Goal: Task Accomplishment & Management: Manage account settings

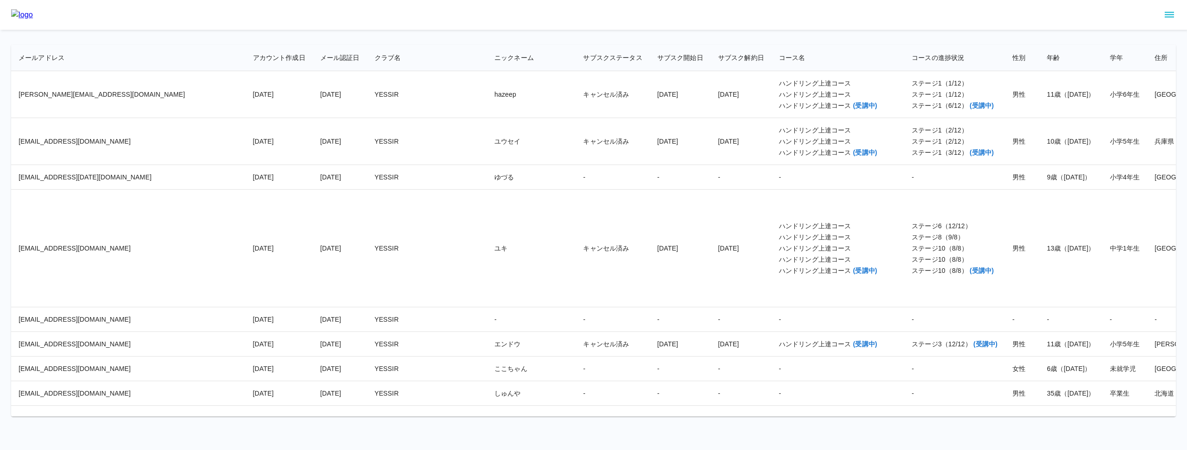
scroll to position [15665, 0]
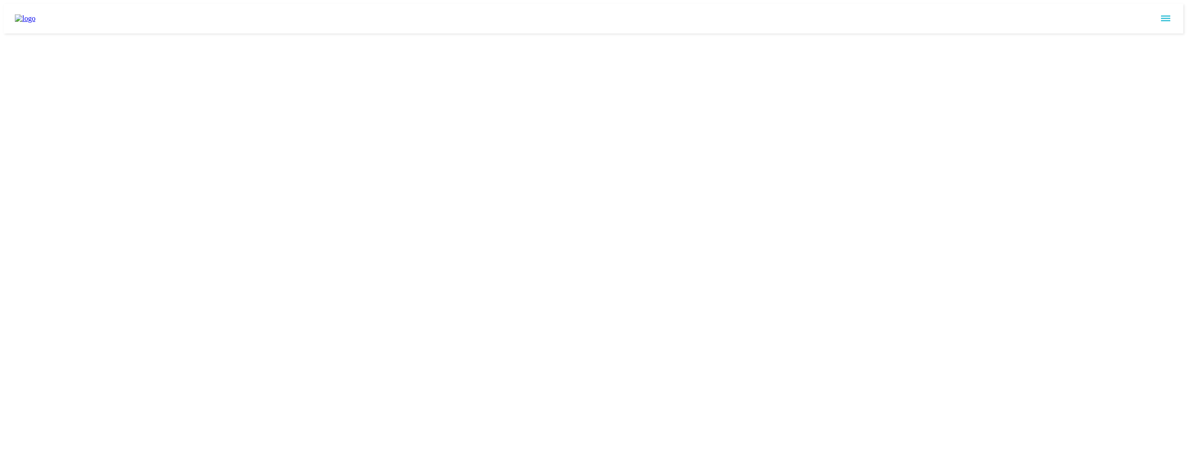
click at [1166, 16] on icon "sidemenu" at bounding box center [1165, 19] width 9 height 6
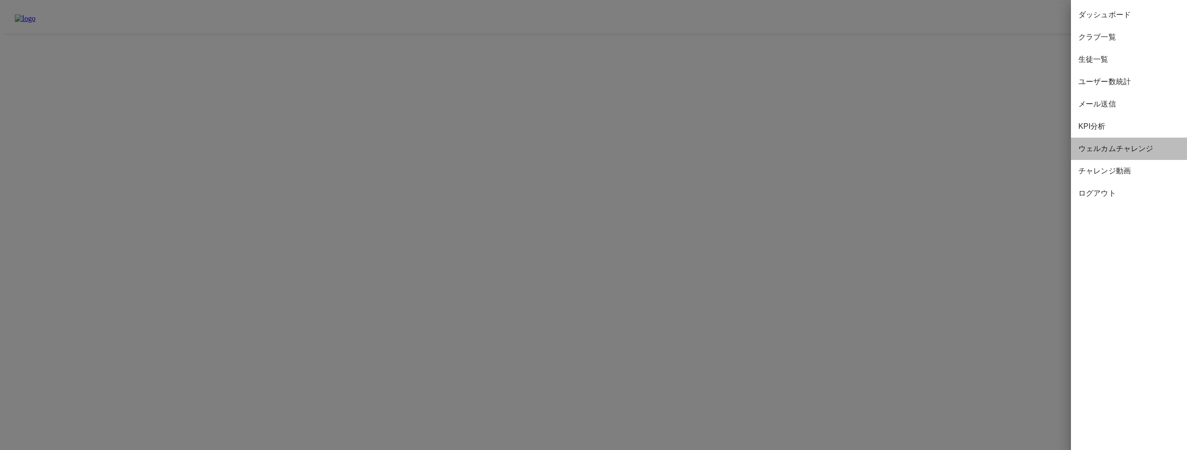
click at [1131, 145] on span "ウェルカムチャレンジ" at bounding box center [1129, 148] width 101 height 11
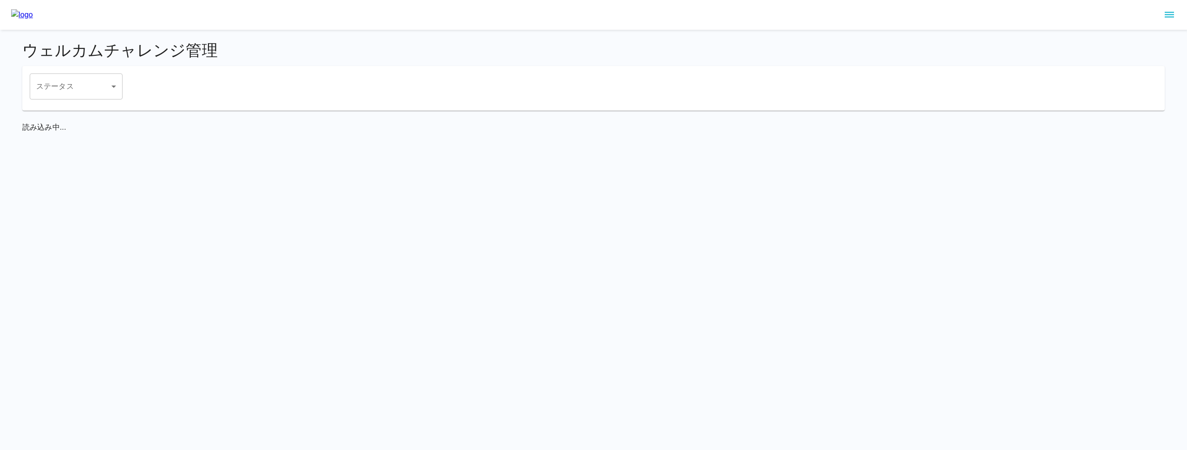
click at [347, 31] on div "ウェルカムチャレンジ管理 ステータス ​ ステータス 読み込み中..." at bounding box center [593, 87] width 1165 height 114
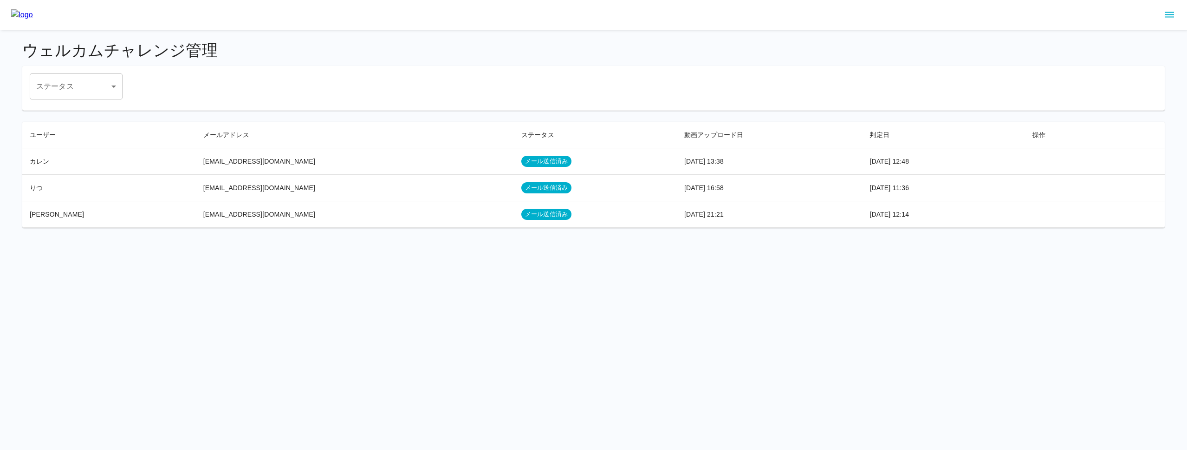
click at [339, 36] on div "ウェルカムチャレンジ管理 ステータス ​ ステータス ユーザー メールアドレス ステータス 動画アップロード日 判定日 操作 カレン sola.iro.k4@…" at bounding box center [593, 134] width 1165 height 209
click at [351, 95] on div "ステータス ​ ステータス" at bounding box center [594, 86] width 1128 height 26
click at [521, 212] on span "メール送信済み" at bounding box center [546, 214] width 50 height 9
click at [530, 213] on td "メール送信済み" at bounding box center [595, 214] width 163 height 26
click at [362, 212] on td "[EMAIL_ADDRESS][DOMAIN_NAME]" at bounding box center [355, 214] width 318 height 26
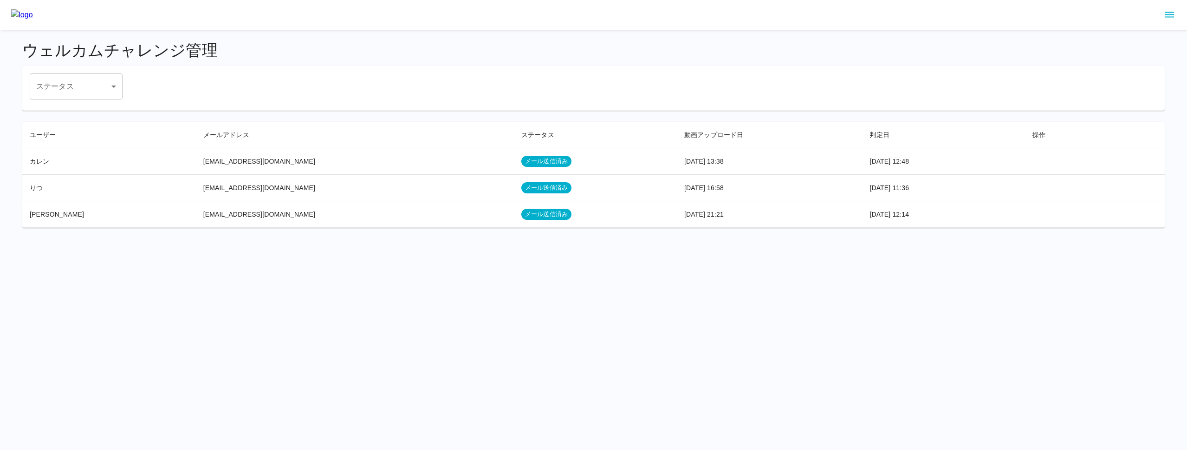
click at [229, 214] on td "[EMAIL_ADDRESS][DOMAIN_NAME]" at bounding box center [355, 214] width 318 height 26
click at [228, 164] on td "[EMAIL_ADDRESS][DOMAIN_NAME]" at bounding box center [355, 161] width 318 height 26
click at [521, 162] on span "メール送信済み" at bounding box center [546, 161] width 50 height 9
click at [521, 189] on span "メール送信済み" at bounding box center [546, 187] width 50 height 9
click at [514, 207] on td "メール送信済み" at bounding box center [595, 214] width 163 height 26
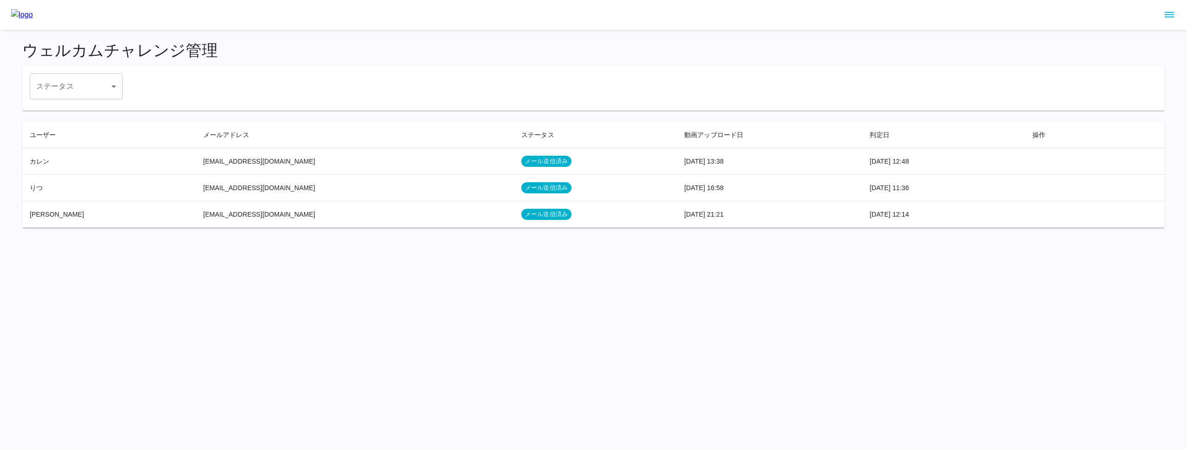
click at [521, 213] on span "メール送信済み" at bounding box center [546, 214] width 50 height 9
click at [604, 107] on div "ステータス ​ ステータス" at bounding box center [593, 88] width 1143 height 45
click at [521, 188] on span "メール送信済み" at bounding box center [546, 187] width 50 height 9
click at [268, 158] on td "[EMAIL_ADDRESS][DOMAIN_NAME]" at bounding box center [355, 161] width 318 height 26
click at [227, 159] on td "[EMAIL_ADDRESS][DOMAIN_NAME]" at bounding box center [355, 161] width 318 height 26
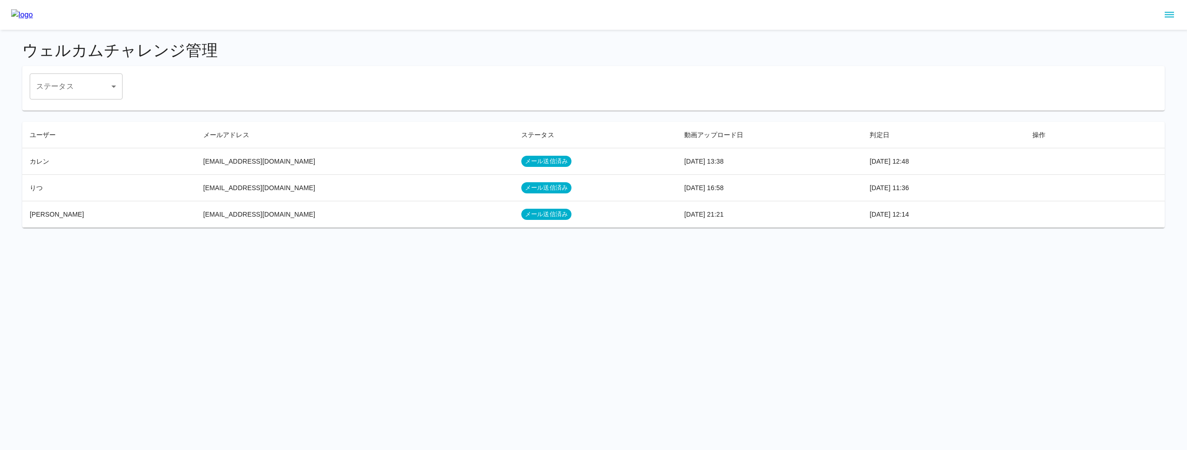
click at [40, 161] on td "カレン" at bounding box center [109, 161] width 174 height 26
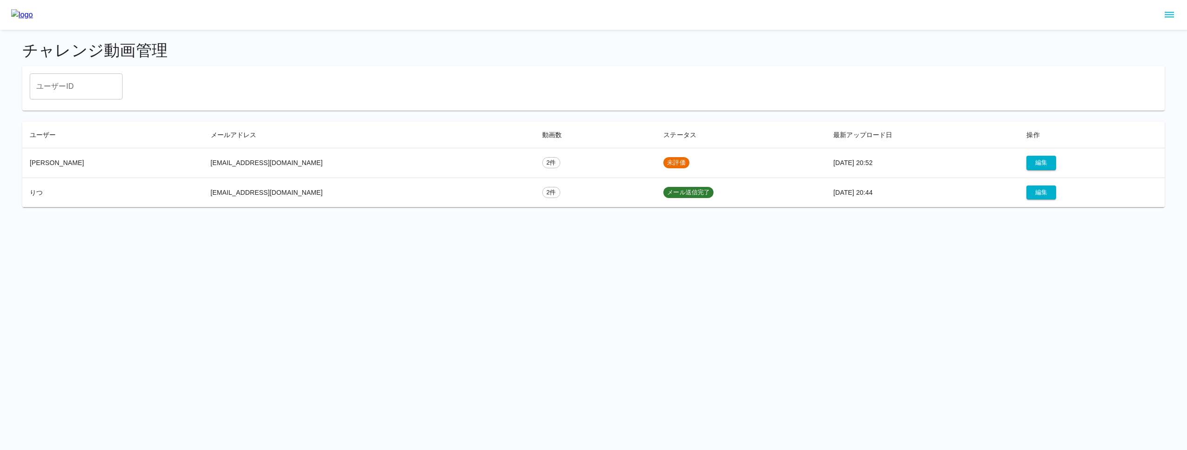
click at [645, 218] on html "チャレンジ動画管理 ユーザーID ユーザーID ユーザー メールアドレス 動画数 ステータス 最新アップロード日 操作 Karen hanayoakamine…" at bounding box center [593, 109] width 1187 height 218
click at [1027, 161] on button "編集" at bounding box center [1042, 163] width 30 height 14
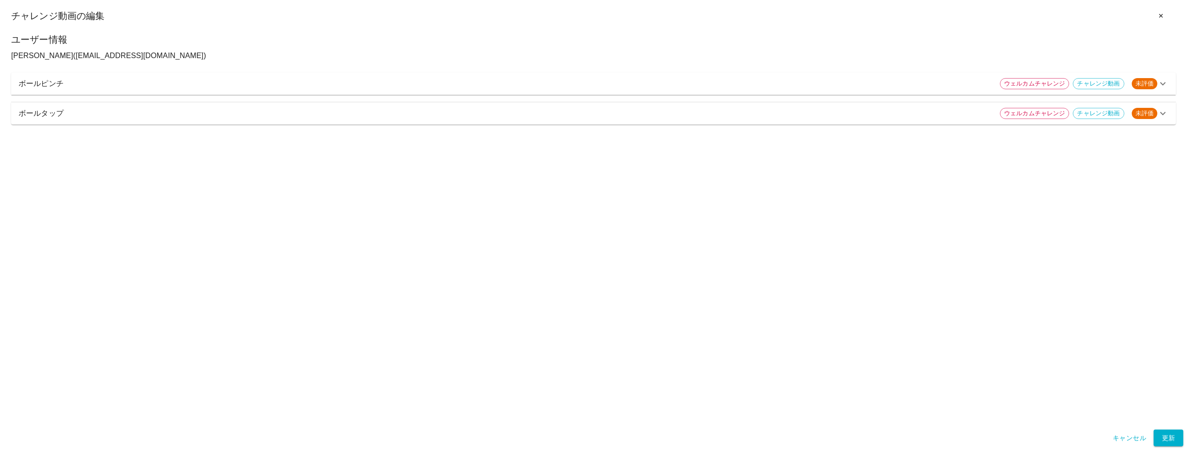
click at [732, 84] on p "ボールピンチ" at bounding box center [506, 83] width 974 height 11
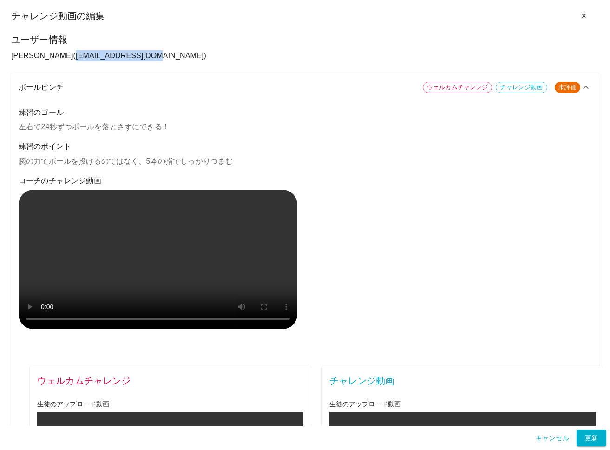
copy p "hanayoakamine@me.co"
drag, startPoint x: 36, startPoint y: 53, endPoint x: 120, endPoint y: 53, distance: 84.5
click at [120, 53] on p "Karen ( hanayoakamine@me.com )" at bounding box center [304, 55] width 587 height 11
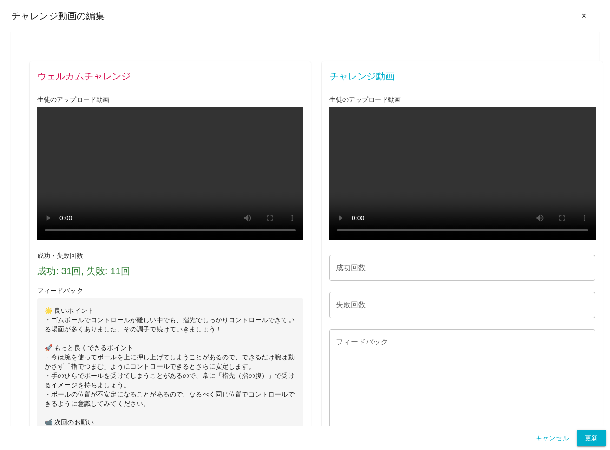
scroll to position [307, 0]
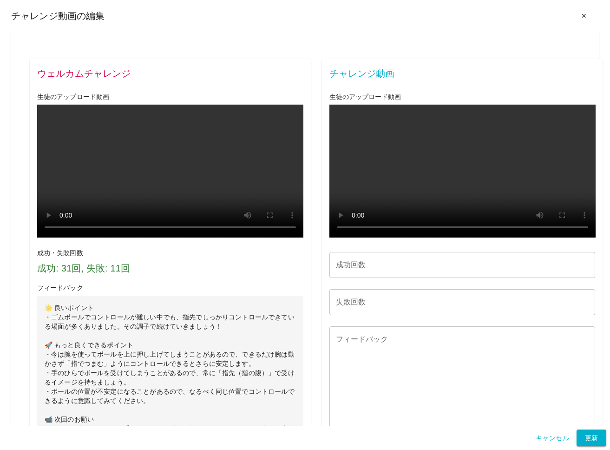
click at [308, 58] on div "練習のゴール 左右で24秒ずつボールを落とさずにできる！ 練習のポイント 腕の力でボールを投げるのではなく、5本の指でしっかりつまむ コーチのチャレンジ動画 …" at bounding box center [305, 140] width 573 height 682
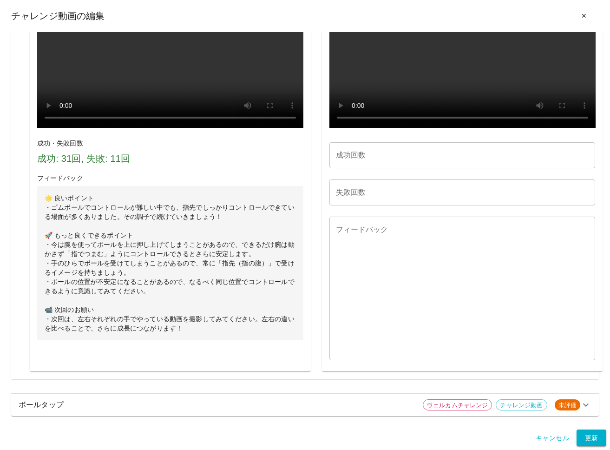
scroll to position [773, 0]
click at [279, 403] on p "ボールタップ" at bounding box center [217, 404] width 397 height 11
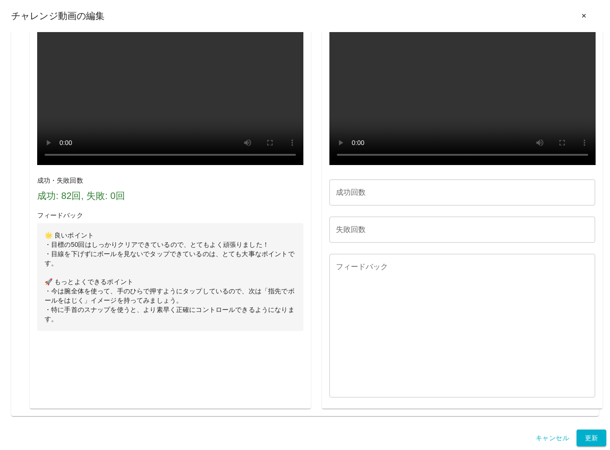
scroll to position [1600, 0]
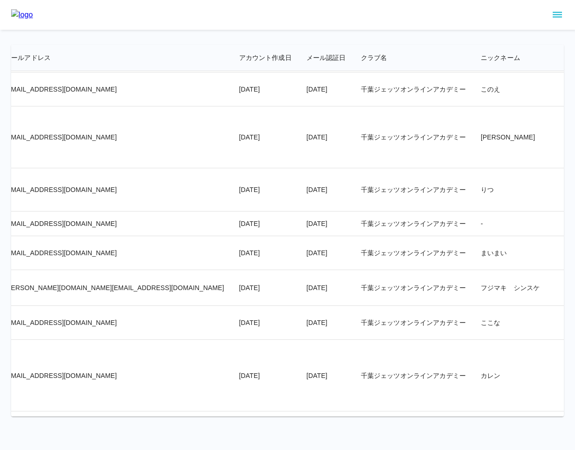
scroll to position [16217, 0]
